Goal: Find specific page/section: Find specific page/section

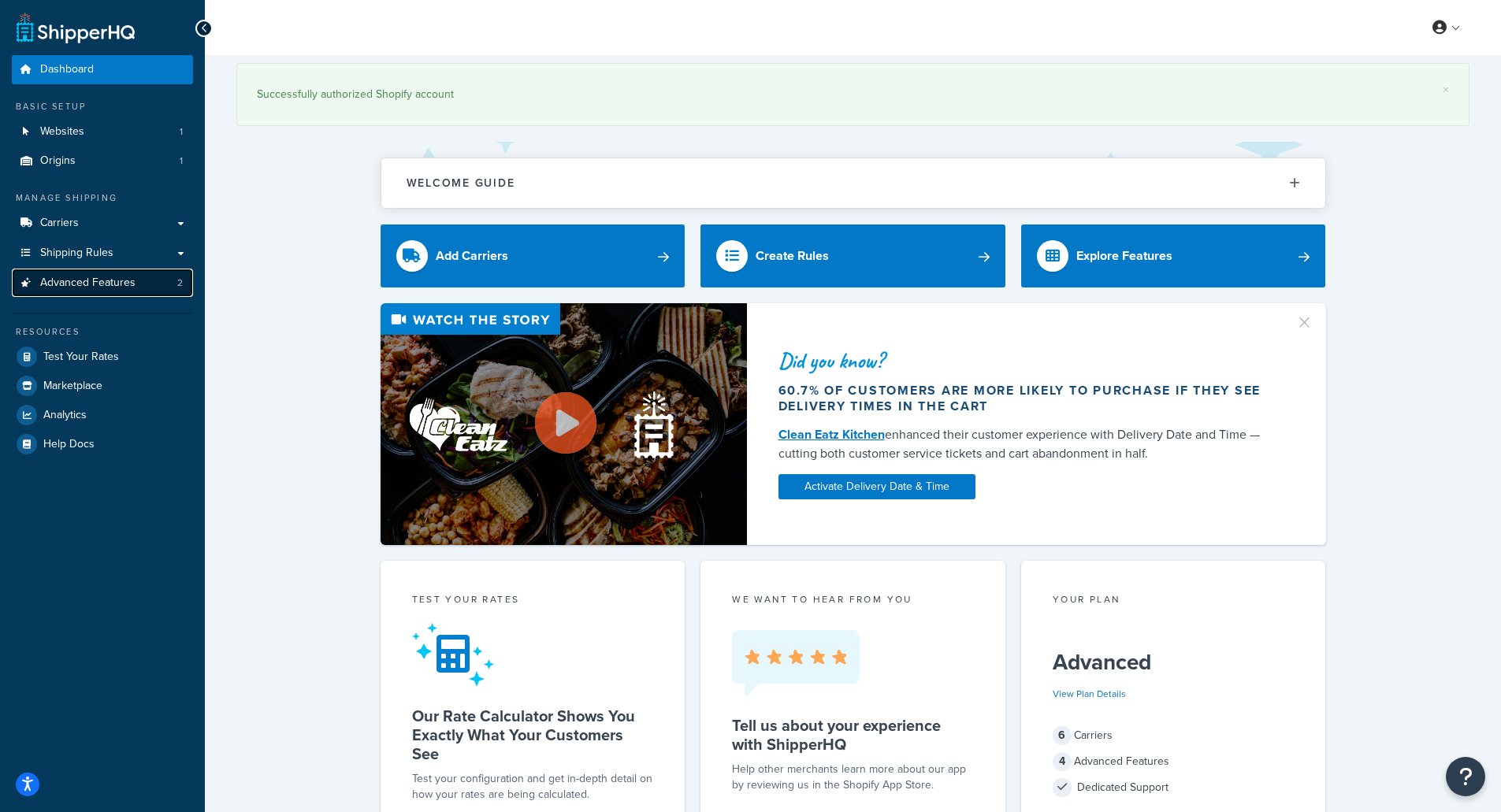
click at [114, 290] on span "Advanced Features" at bounding box center [88, 283] width 96 height 13
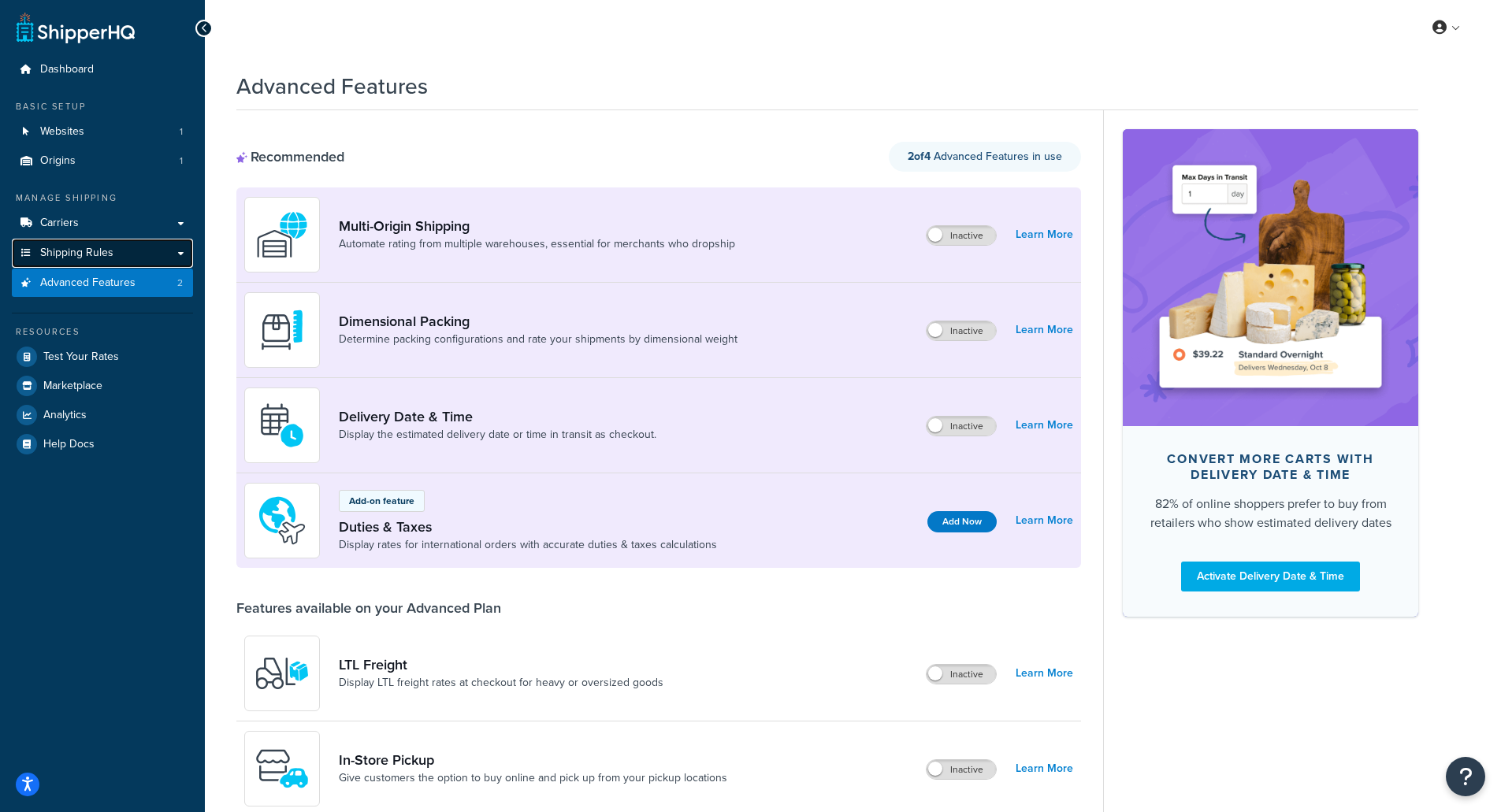
click at [115, 257] on link "Shipping Rules" at bounding box center [102, 253] width 181 height 29
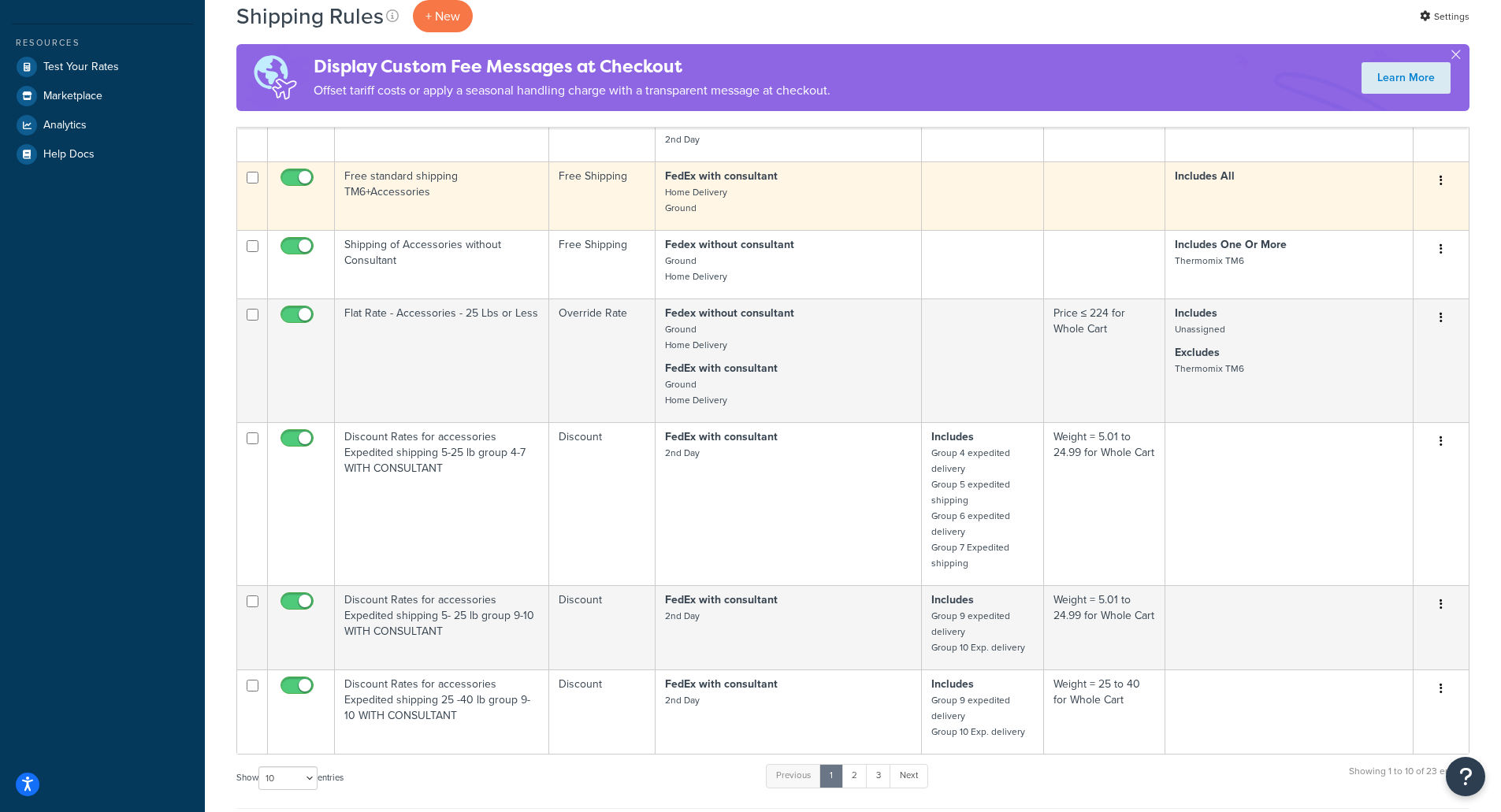
scroll to position [419, 0]
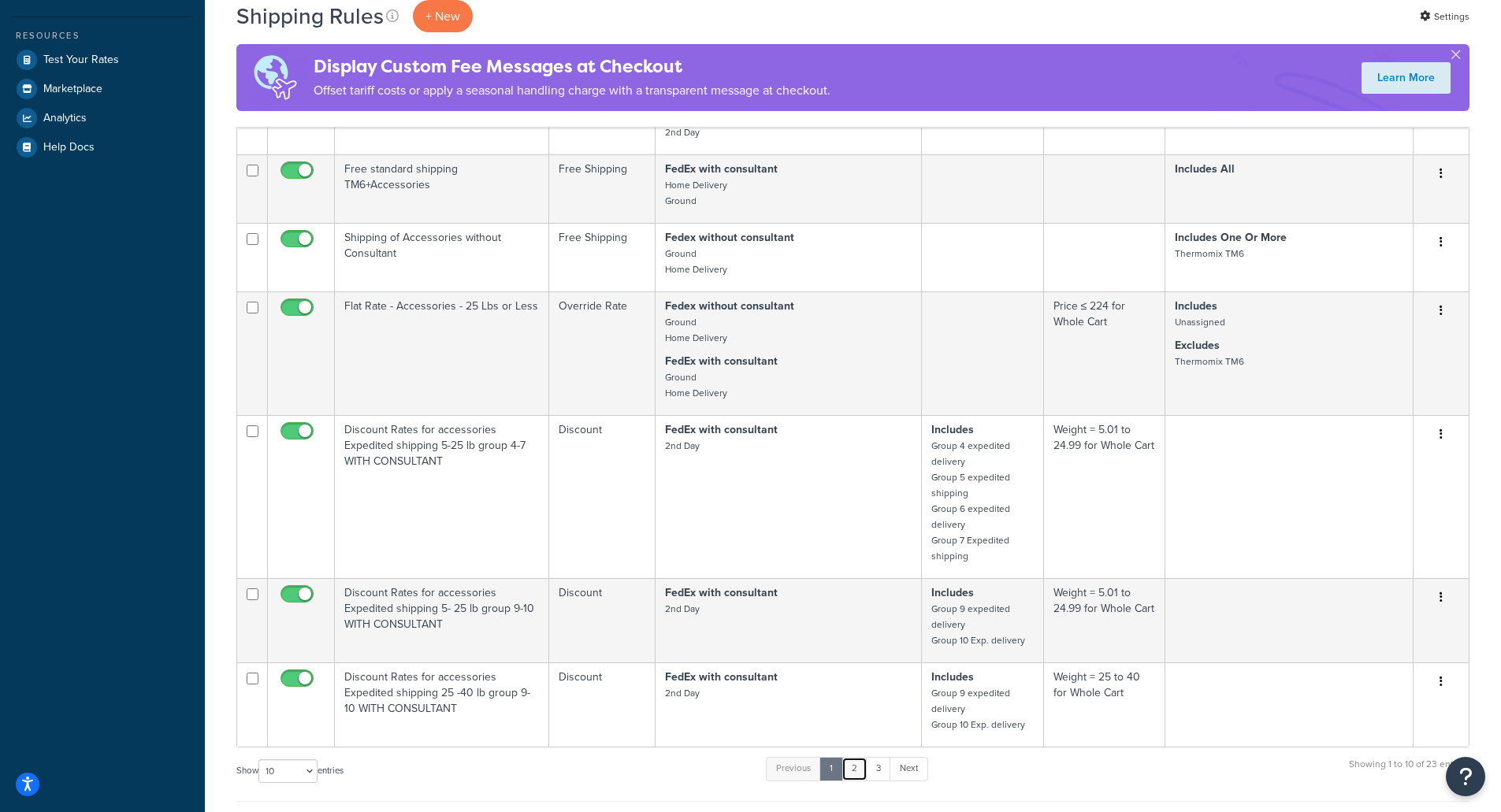
click at [856, 775] on link "2" at bounding box center [855, 768] width 26 height 24
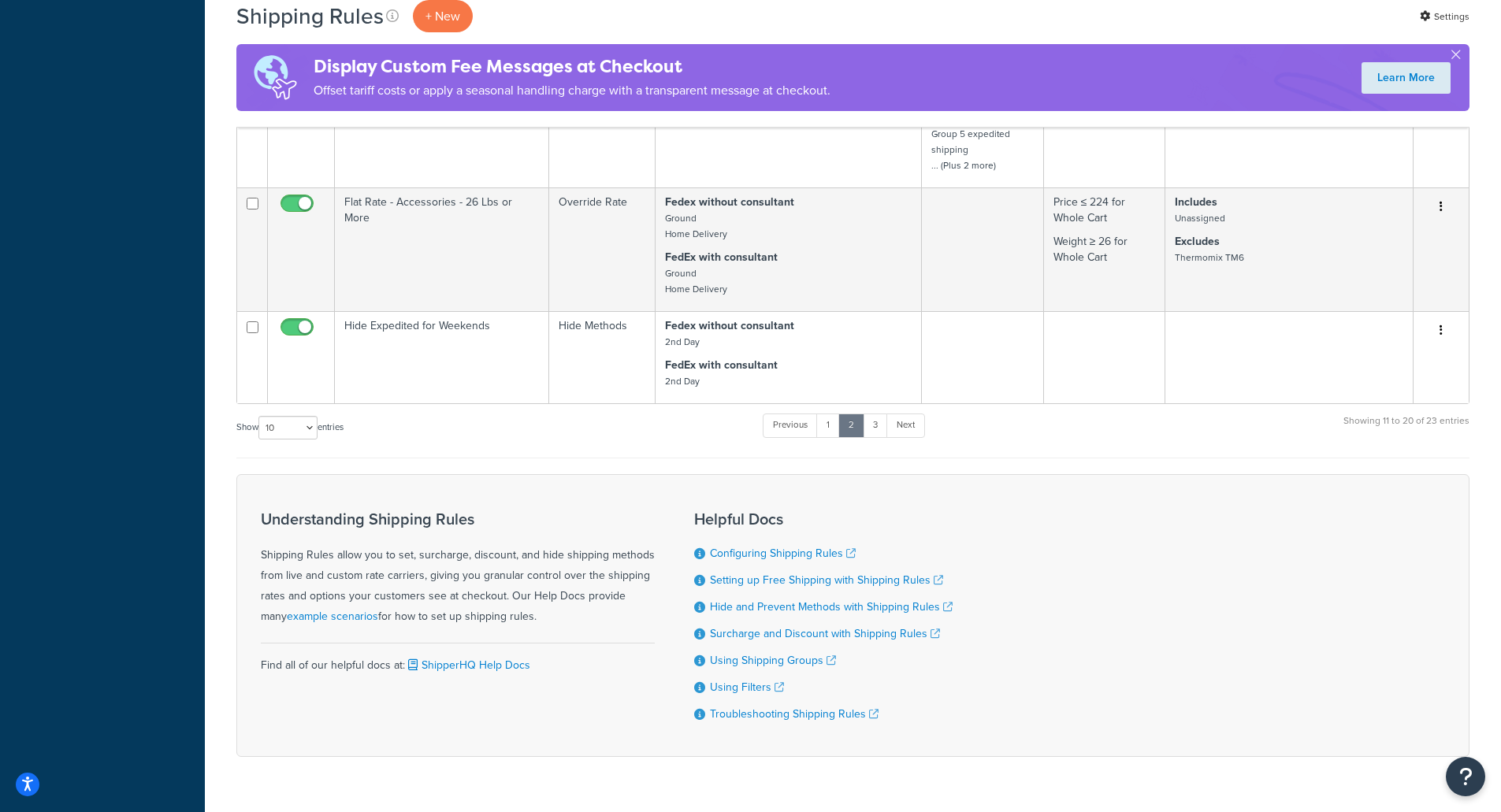
scroll to position [1437, 0]
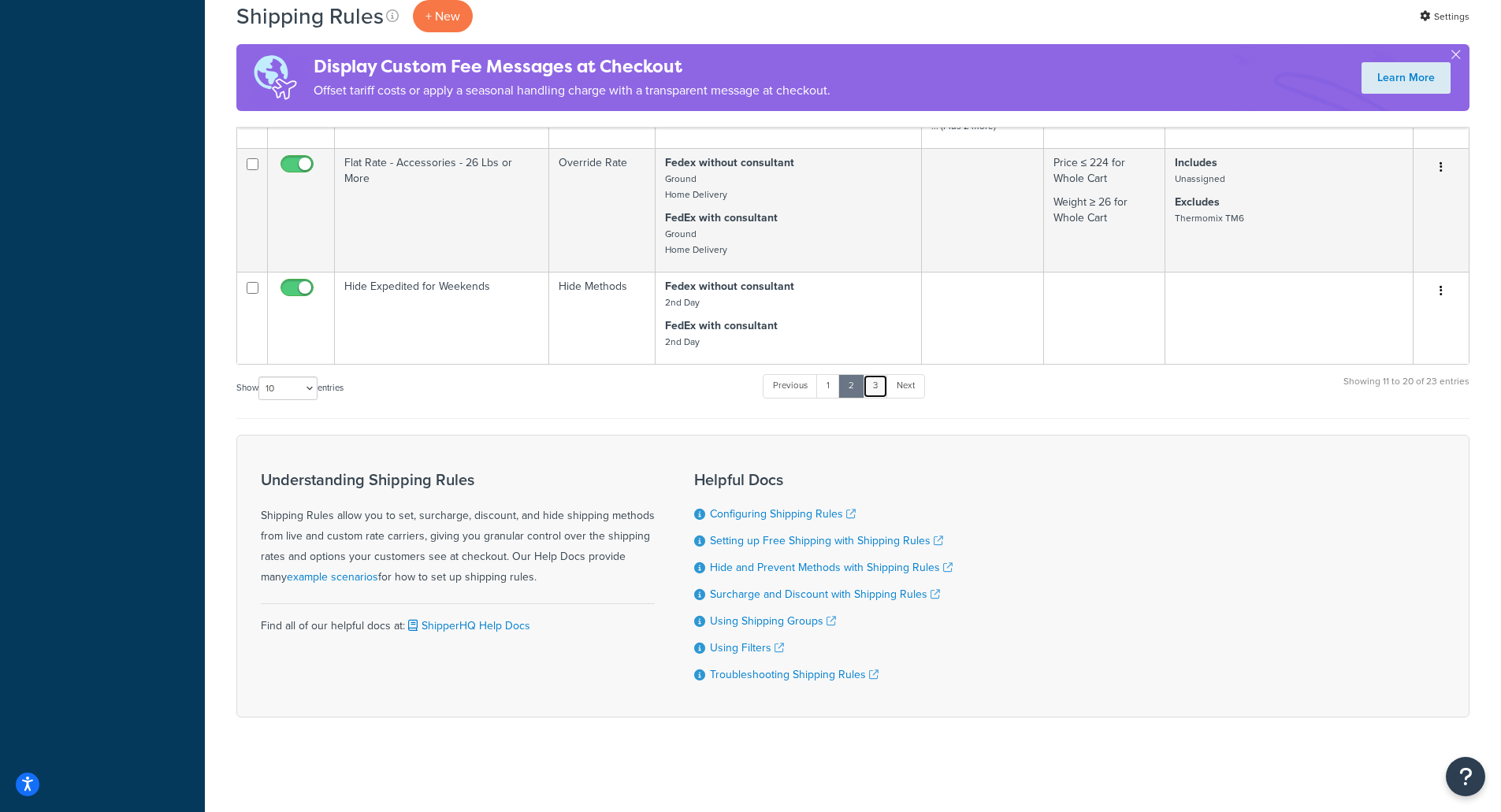
click at [882, 374] on link "3" at bounding box center [875, 385] width 25 height 24
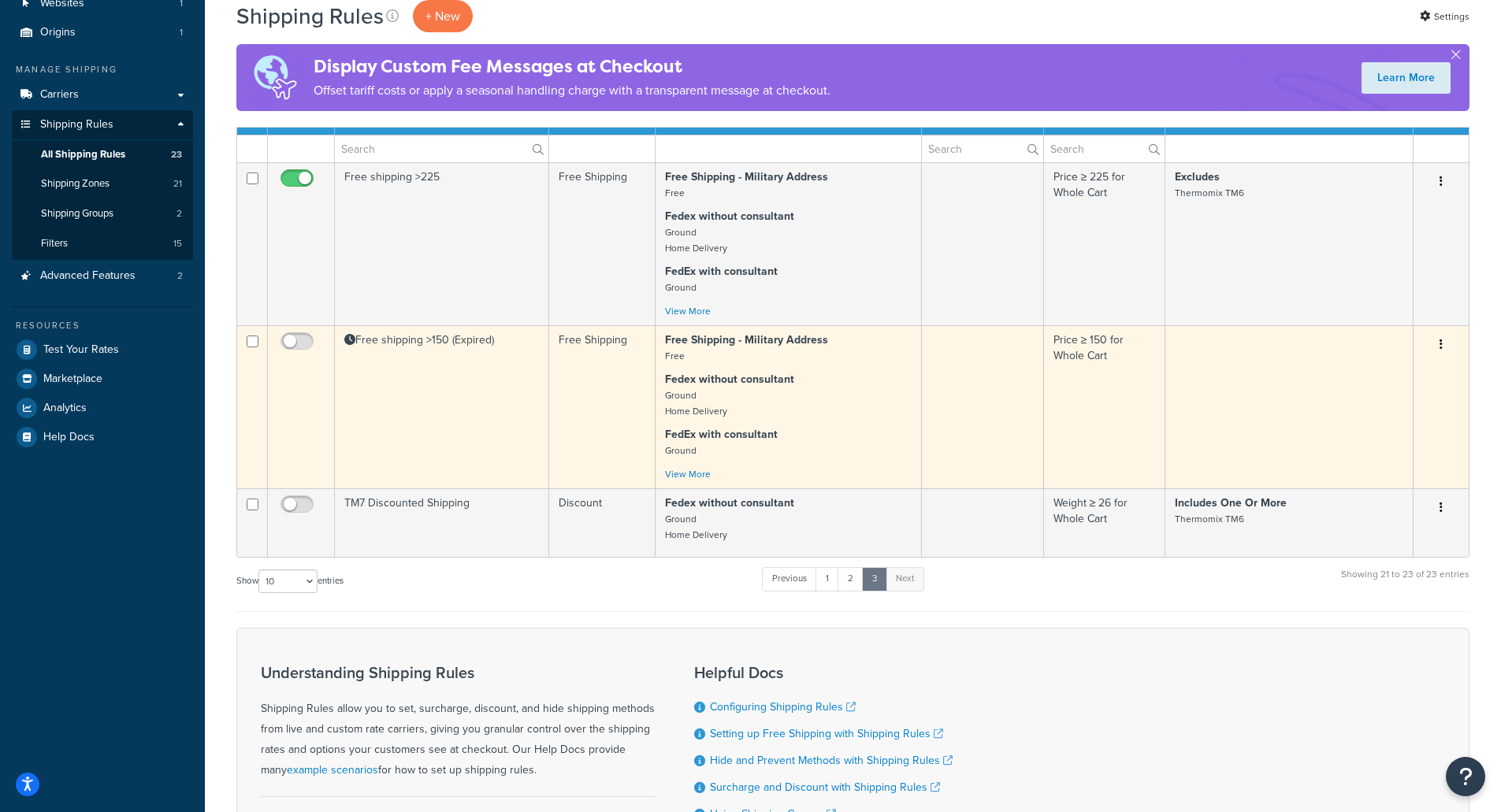
scroll to position [0, 0]
